Goal: Communication & Community: Participate in discussion

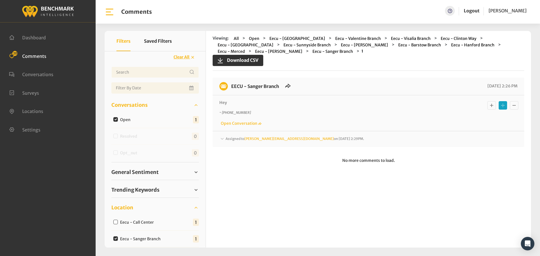
scroll to position [93, 0]
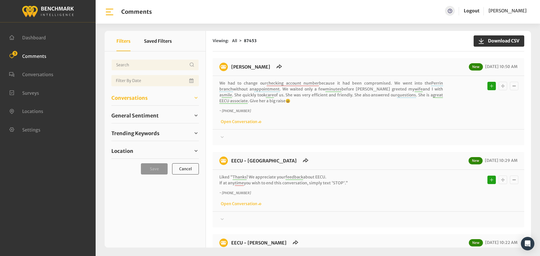
click at [123, 98] on span "Conversations" at bounding box center [129, 98] width 36 height 8
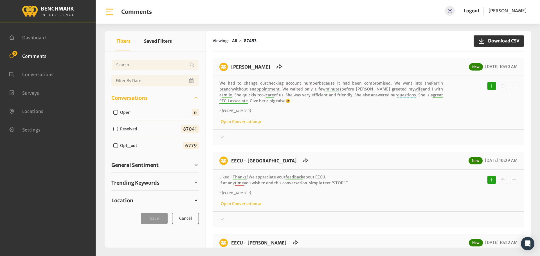
click at [114, 113] on input "Open" at bounding box center [115, 112] width 5 height 5
checkbox input "true"
